Goal: Information Seeking & Learning: Check status

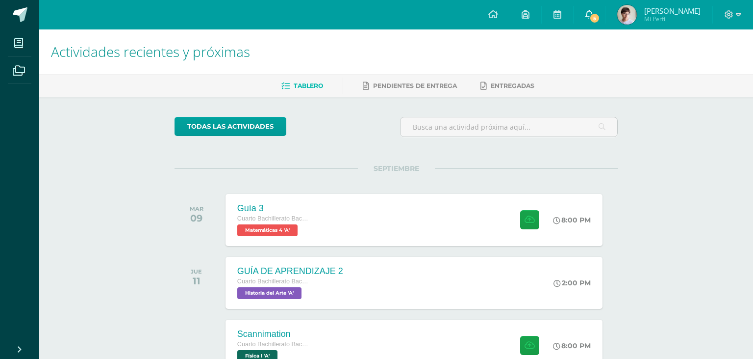
click at [594, 9] on span at bounding box center [590, 14] width 8 height 11
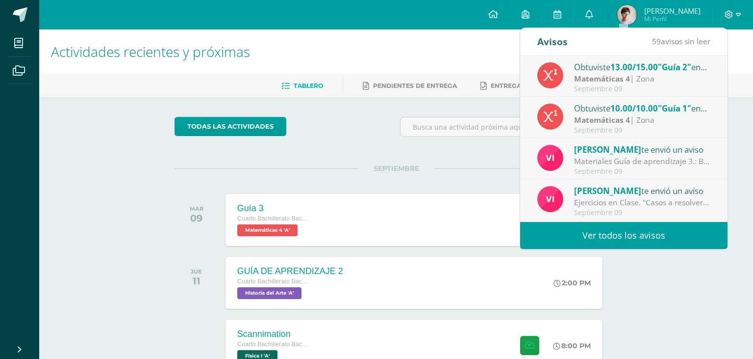
click at [665, 87] on div "Septiembre 09" at bounding box center [642, 89] width 136 height 8
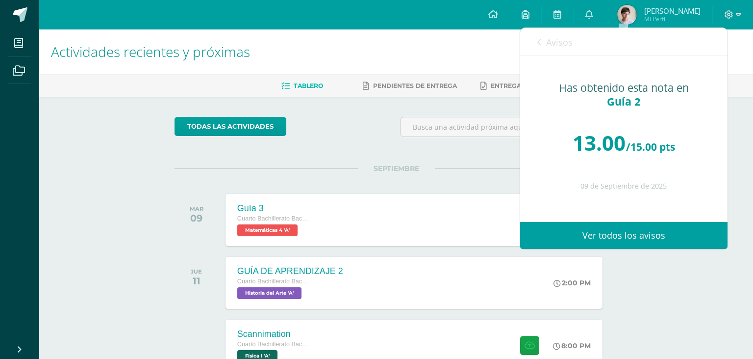
click at [562, 44] on span "Avisos" at bounding box center [559, 42] width 26 height 12
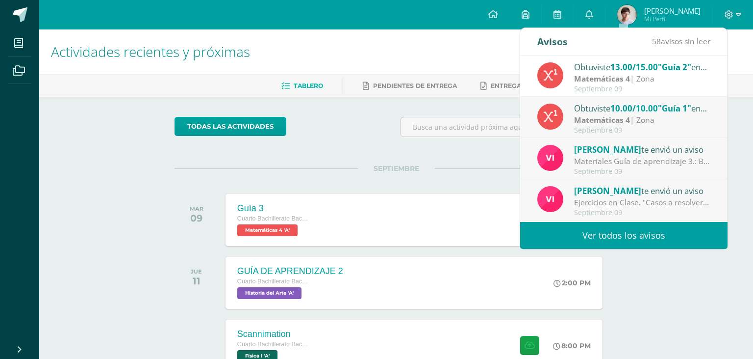
click at [688, 132] on div "Septiembre 09" at bounding box center [642, 130] width 136 height 8
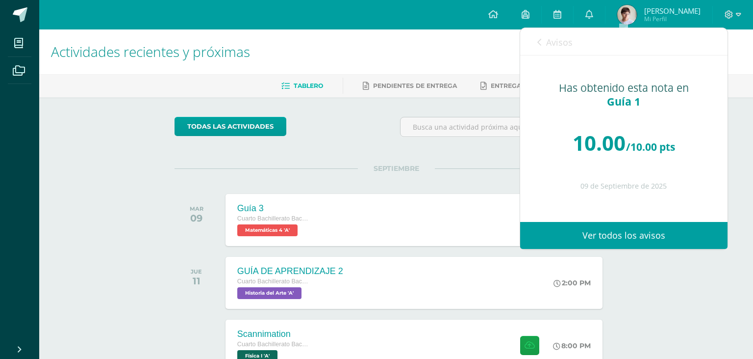
click at [541, 40] on icon at bounding box center [540, 42] width 4 height 8
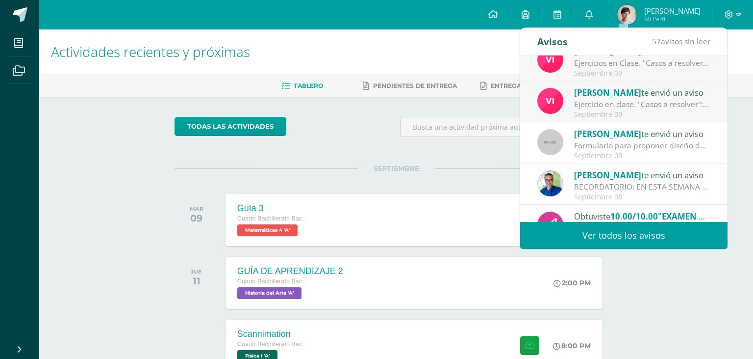
scroll to position [163, 0]
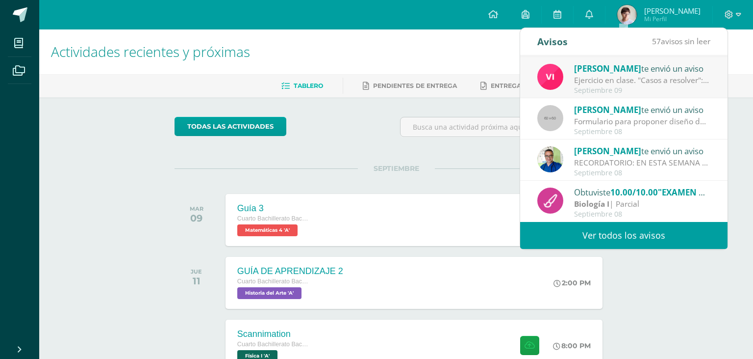
click at [684, 22] on span "Mi Perfil" at bounding box center [673, 19] width 56 height 8
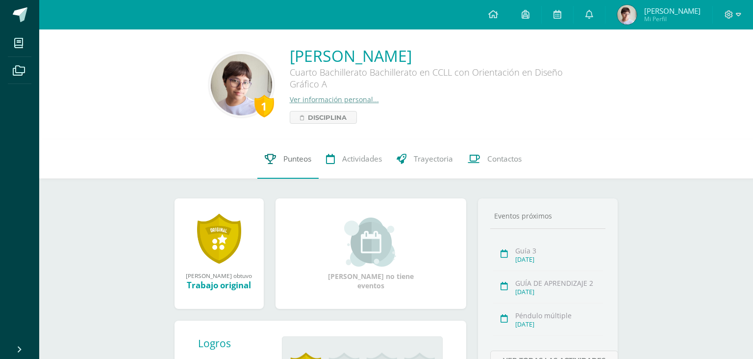
click at [289, 174] on link "Punteos" at bounding box center [288, 158] width 61 height 39
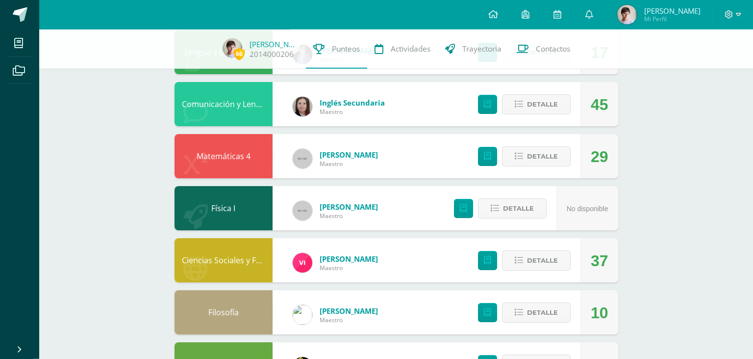
scroll to position [115, 0]
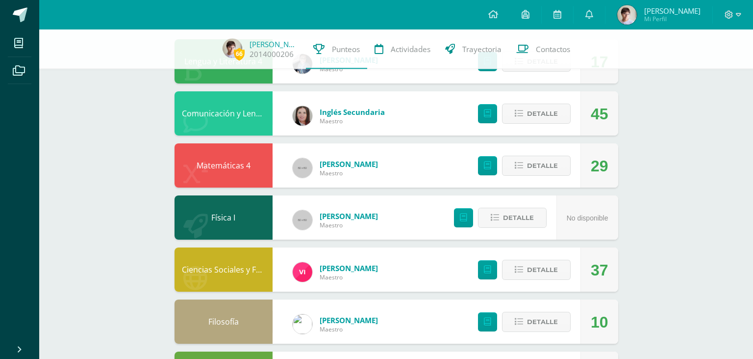
click at [532, 169] on div "Detalle" at bounding box center [522, 165] width 117 height 44
click at [533, 163] on span "Detalle" at bounding box center [542, 165] width 31 height 18
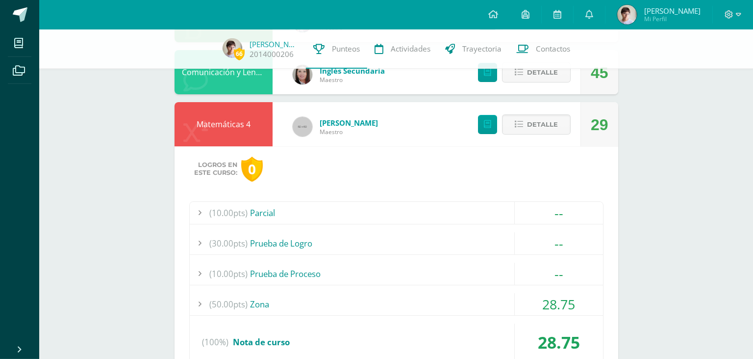
scroll to position [167, 0]
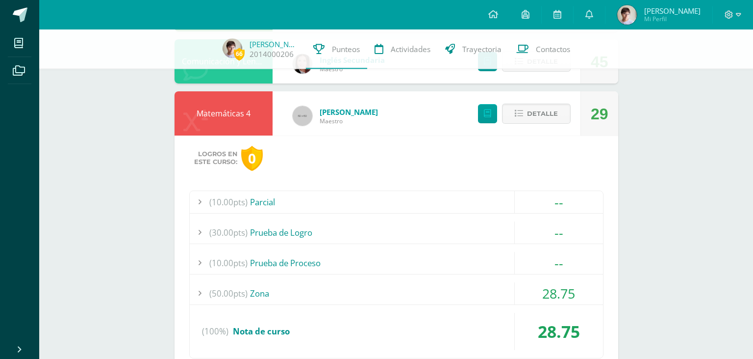
click at [411, 286] on div "(50.00pts) Zona" at bounding box center [396, 293] width 413 height 22
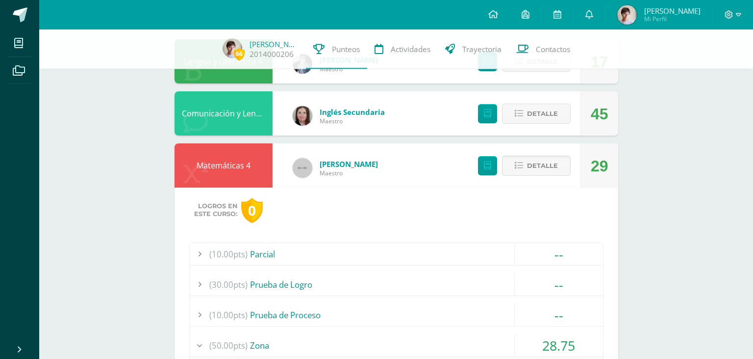
scroll to position [270, 0]
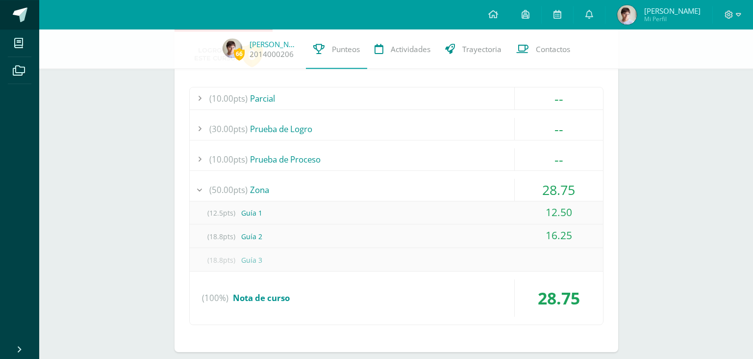
click at [27, 22] on span at bounding box center [20, 14] width 15 height 15
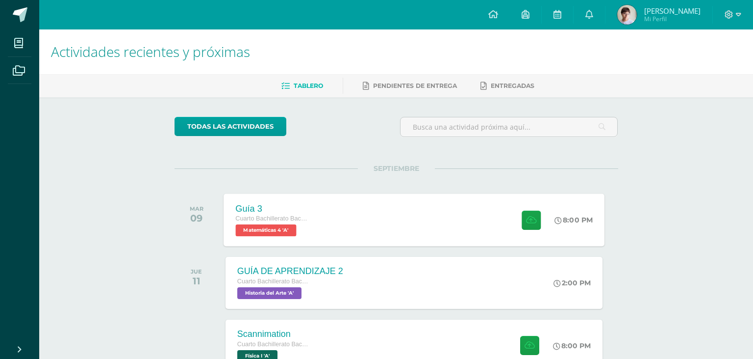
click at [449, 214] on div "Guía 3 Cuarto Bachillerato Bachillerato en CCLL con Orientación en Diseño Gráfi…" at bounding box center [414, 219] width 381 height 52
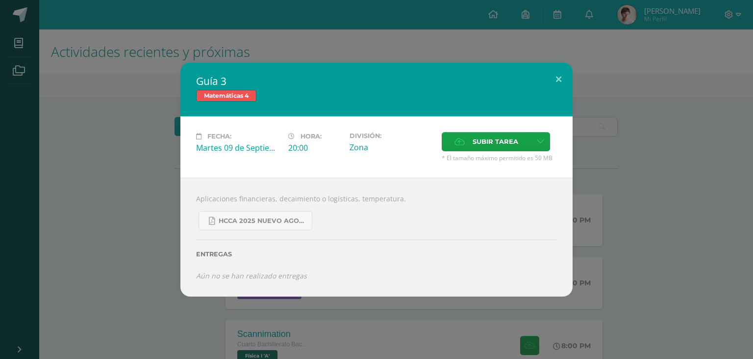
click at [129, 157] on div "Guía 3 Matemáticas 4 Fecha: Martes 09 de Septiembre Hora: 20:00 División: Zona …" at bounding box center [377, 178] width 746 height 233
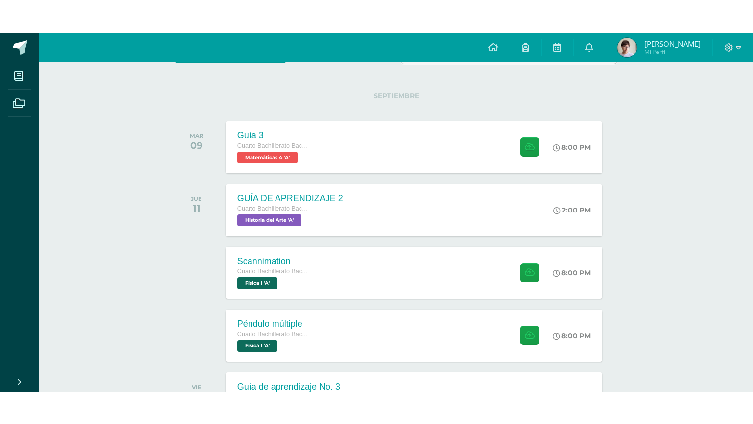
scroll to position [103, 0]
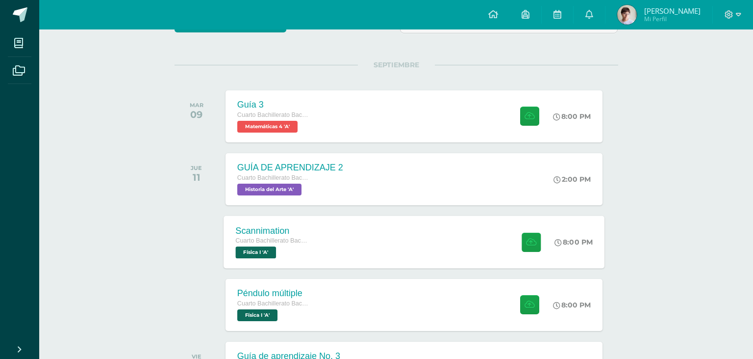
click at [368, 254] on div "Scannimation Cuarto Bachillerato Bachillerato en CCLL con Orientación en Diseño…" at bounding box center [414, 241] width 381 height 52
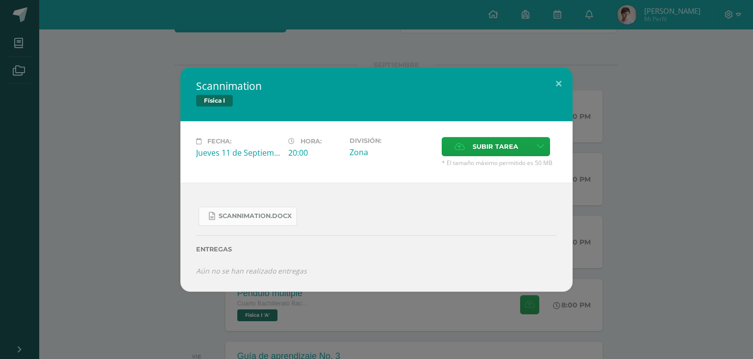
click at [280, 226] on link "Scannimation.docx" at bounding box center [248, 216] width 99 height 19
click at [256, 63] on div "Scannimation Física I Fecha: Jueves 11 de Septiembre Hora: 20:00 División: Zona…" at bounding box center [376, 179] width 753 height 359
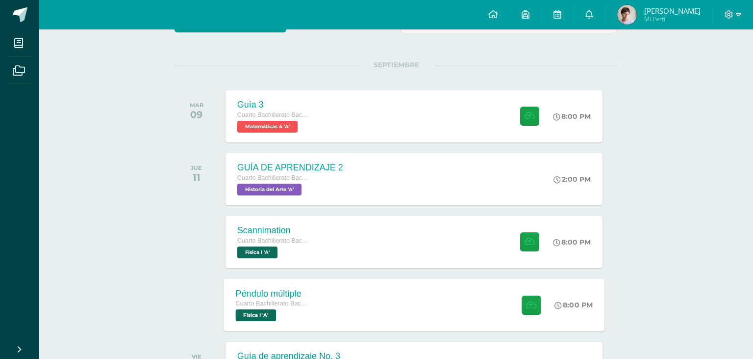
click at [379, 300] on div "Péndulo múltiple Cuarto Bachillerato Bachillerato en CCLL con Orientación en Di…" at bounding box center [414, 304] width 381 height 52
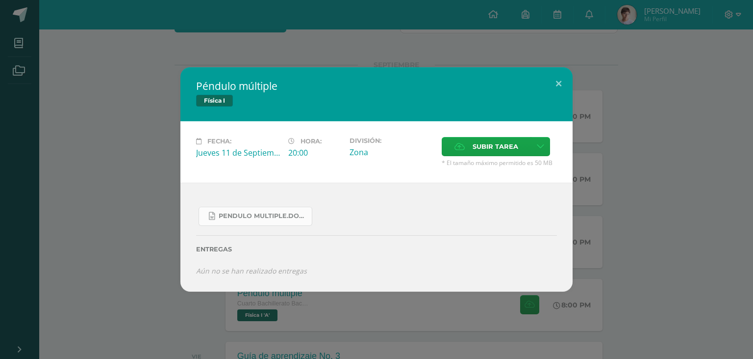
click at [299, 220] on span "Pendulo multiple.docx" at bounding box center [263, 216] width 88 height 8
click at [149, 127] on div "Péndulo múltiple Física I Fecha: Jueves 11 de Septiembre Hora: 20:00 División: …" at bounding box center [377, 179] width 746 height 224
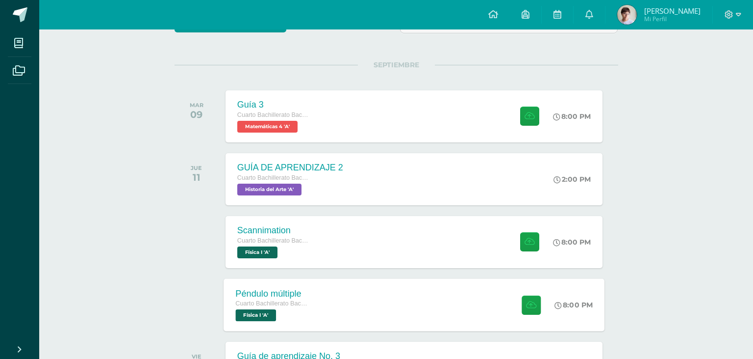
click at [343, 309] on div "Péndulo múltiple Cuarto Bachillerato Bachillerato en CCLL con Orientación en Di…" at bounding box center [414, 304] width 381 height 52
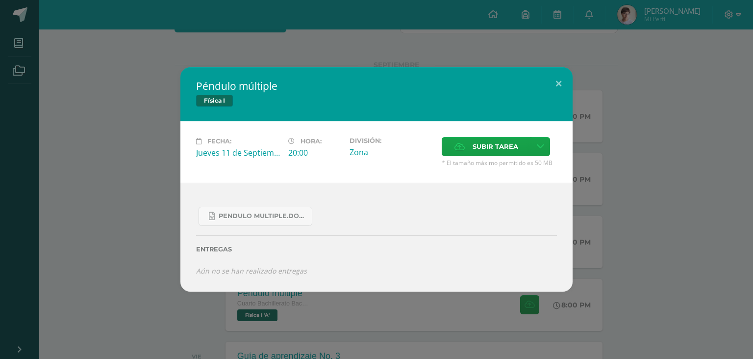
click at [158, 250] on div "Péndulo múltiple Física I Fecha: Jueves 11 de Septiembre Hora: 20:00 División: …" at bounding box center [377, 179] width 746 height 224
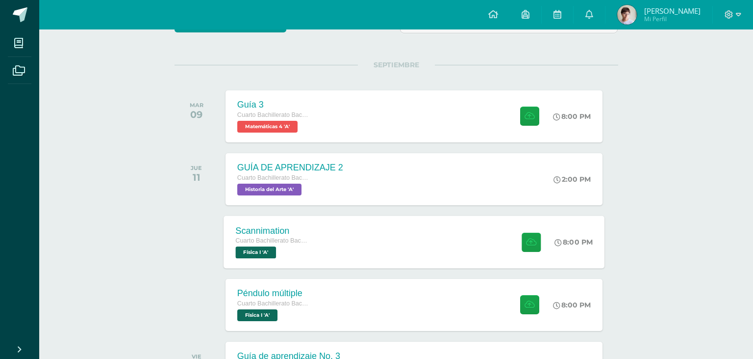
click at [419, 259] on div "Scannimation Cuarto Bachillerato Bachillerato en CCLL con Orientación en Diseño…" at bounding box center [414, 241] width 381 height 52
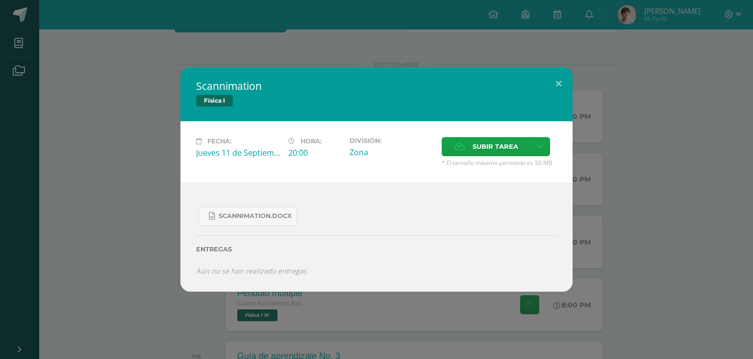
click at [105, 192] on div "Scannimation Física I Fecha: Jueves 11 de Septiembre Hora: 20:00 División: Zona…" at bounding box center [377, 179] width 746 height 224
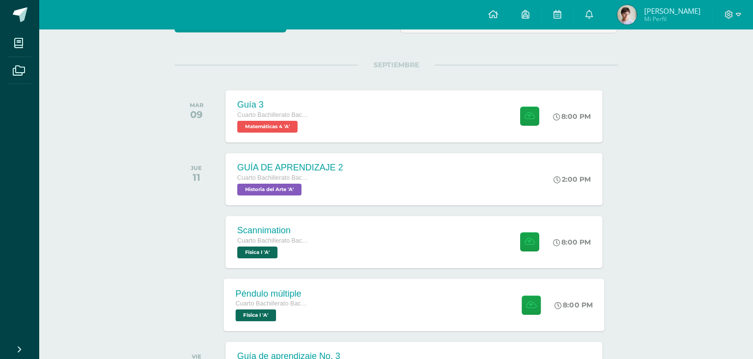
click at [346, 296] on div "Péndulo múltiple Cuarto Bachillerato Bachillerato en CCLL con Orientación en Di…" at bounding box center [414, 304] width 381 height 52
